Goal: Information Seeking & Learning: Find contact information

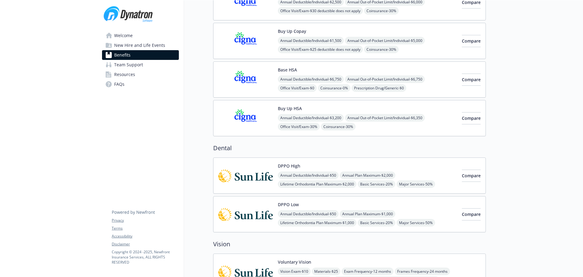
scroll to position [91, 0]
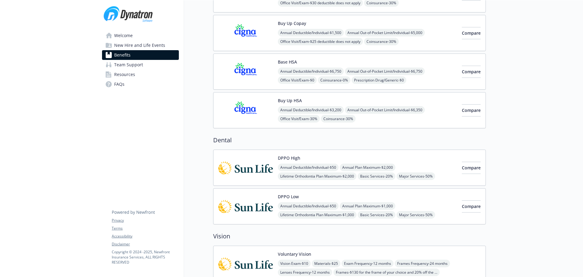
click at [255, 169] on img at bounding box center [245, 168] width 55 height 26
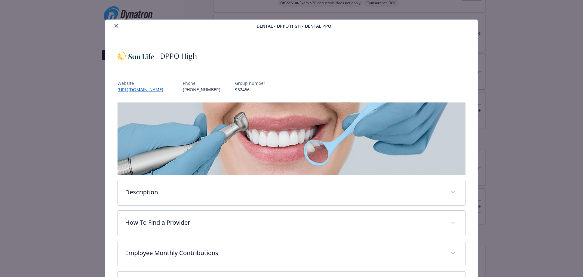
scroll to position [18, 0]
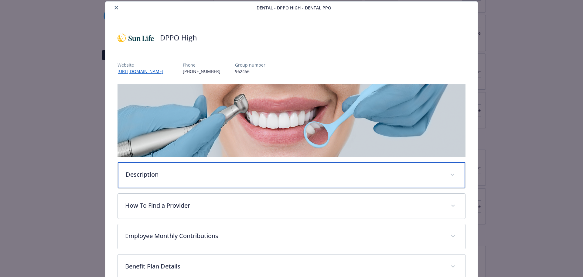
click at [208, 176] on p "Description" at bounding box center [284, 174] width 317 height 9
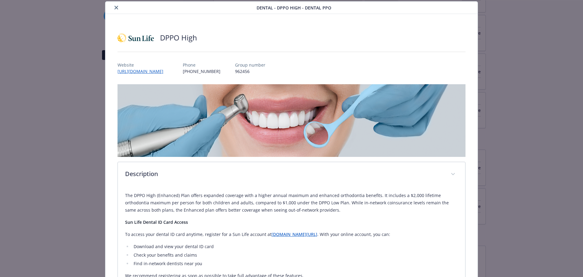
click at [115, 7] on icon "close" at bounding box center [117, 8] width 4 height 4
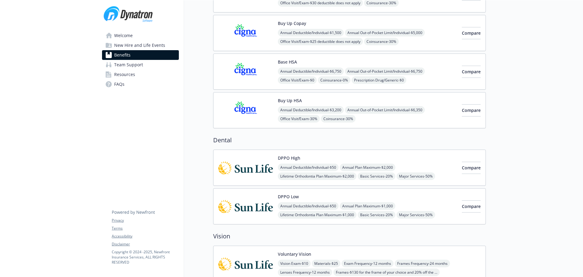
click at [244, 206] on img at bounding box center [245, 206] width 55 height 26
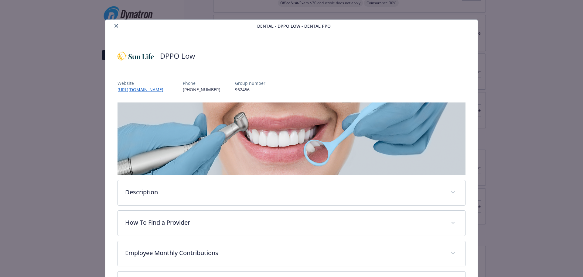
scroll to position [18, 0]
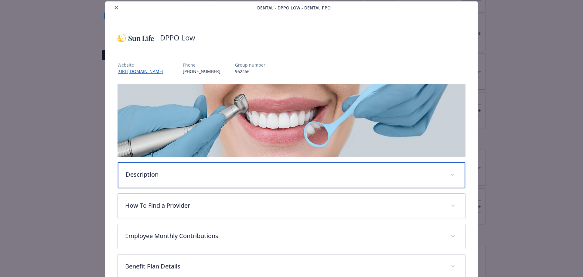
click at [209, 179] on div "Description" at bounding box center [292, 175] width 348 height 26
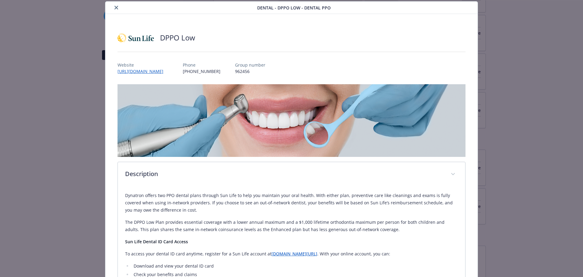
click at [395, 222] on p "The DPPO Low Plan provides essential coverage with a lower annual maximum and a…" at bounding box center [291, 225] width 333 height 15
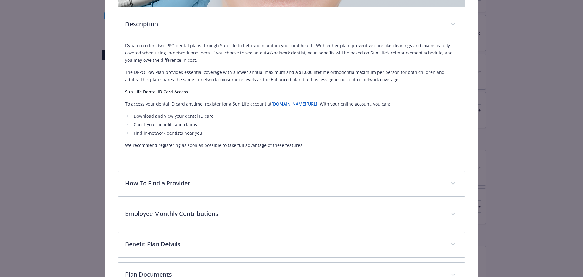
scroll to position [170, 0]
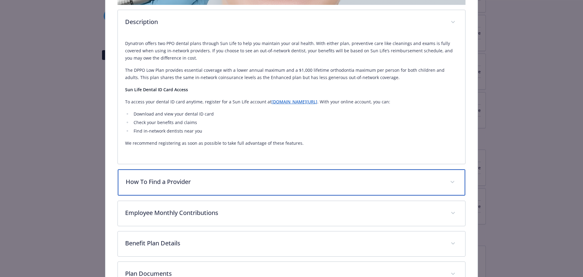
click at [203, 184] on p "How To Find a Provider" at bounding box center [284, 181] width 317 height 9
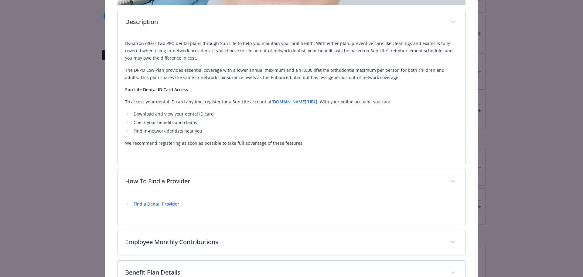
click at [172, 205] on link "Find a Dental Provider" at bounding box center [157, 204] width 46 height 6
